Goal: Find specific page/section: Find specific page/section

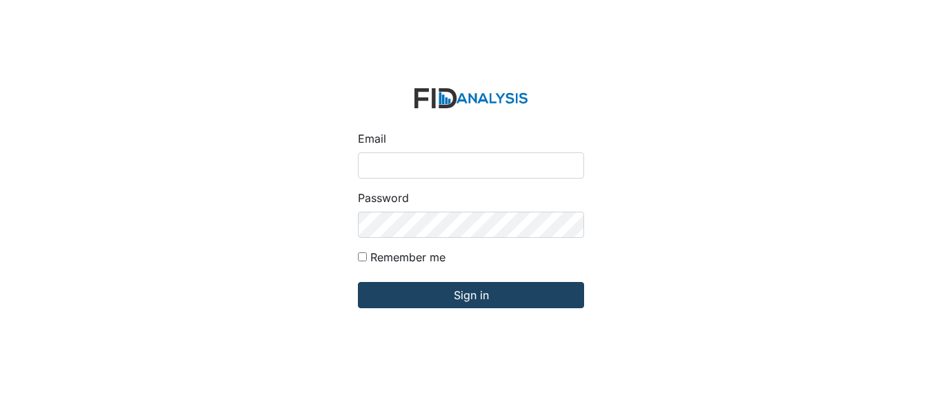
type input "[EMAIL_ADDRESS][DOMAIN_NAME]"
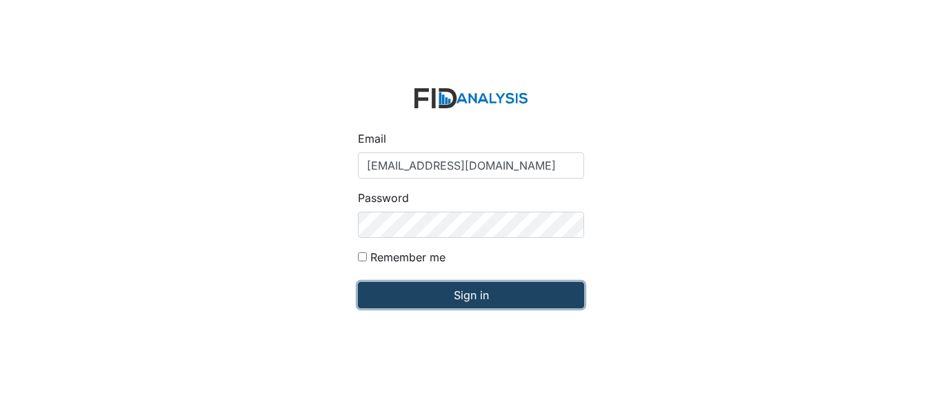
click at [490, 294] on input "Sign in" at bounding box center [471, 295] width 226 height 26
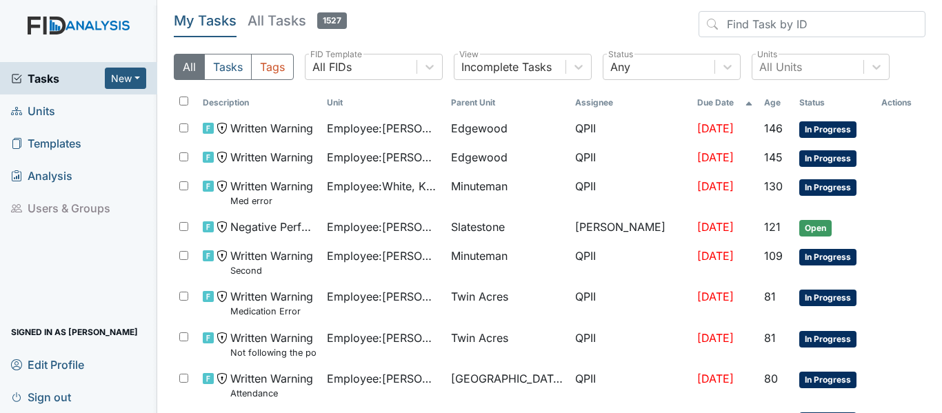
click at [423, 18] on header "My Tasks All Tasks 1527" at bounding box center [550, 27] width 752 height 32
click at [37, 115] on span "Units" at bounding box center [33, 110] width 44 height 21
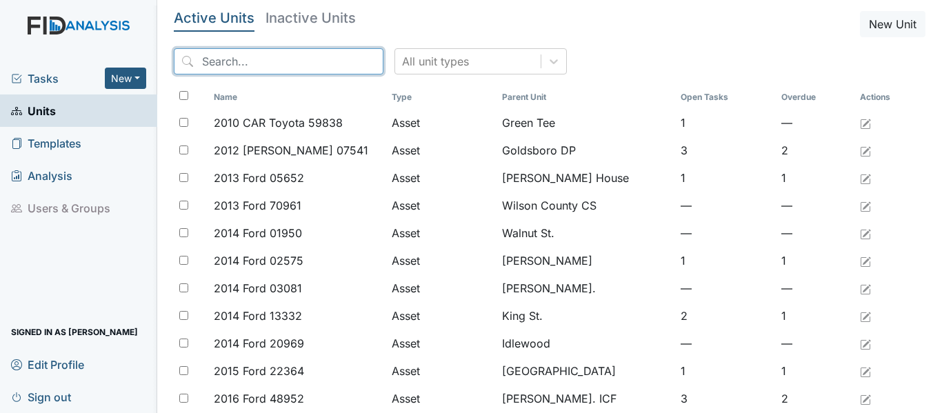
click at [203, 61] on input "search" at bounding box center [279, 61] width 210 height 26
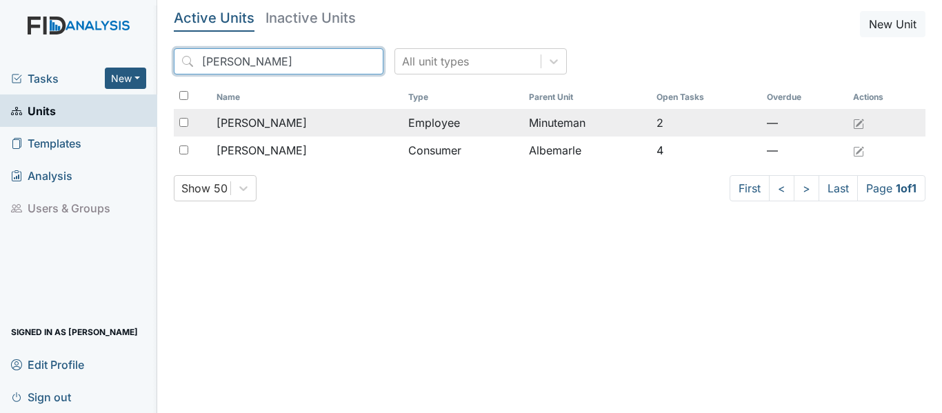
type input "Sherr"
click at [449, 125] on td "Employee" at bounding box center [463, 123] width 121 height 28
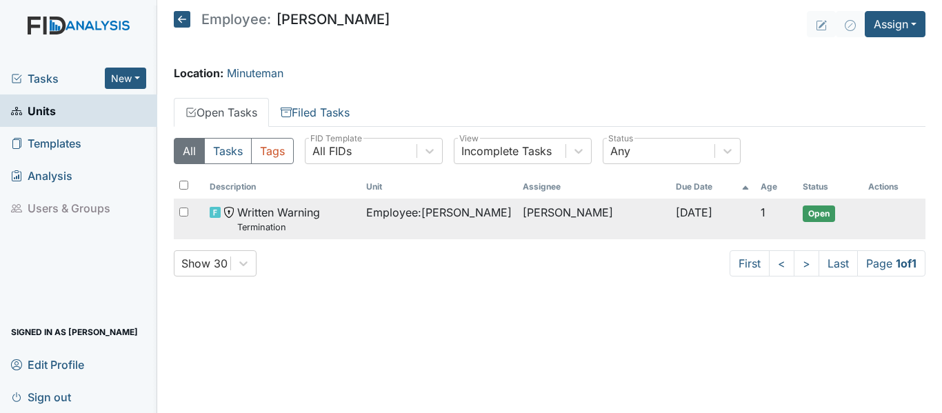
click at [461, 214] on span "Employee : Moore, Sherra" at bounding box center [439, 212] width 146 height 17
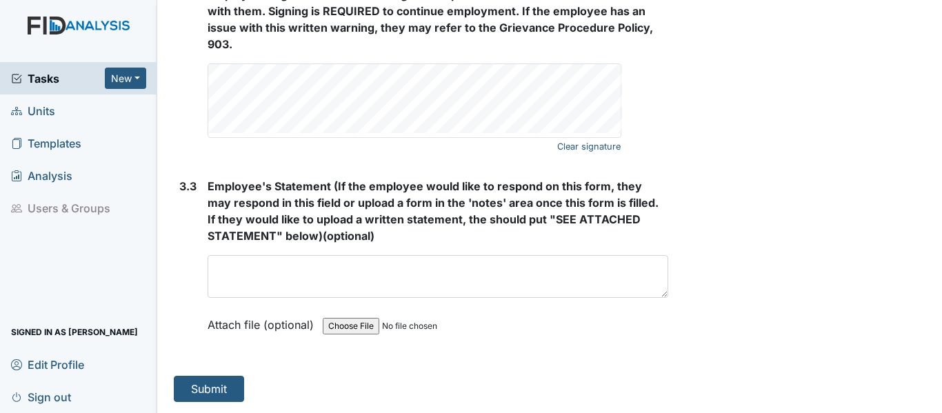
scroll to position [2568, 0]
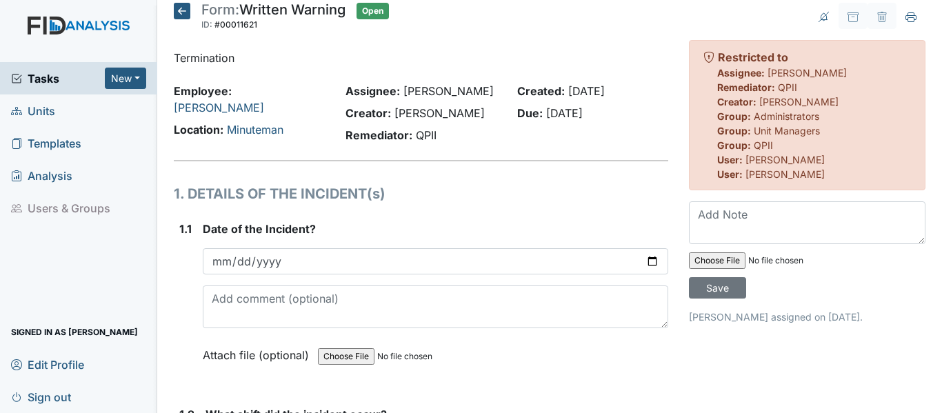
scroll to position [0, 0]
